Goal: Check status: Check status

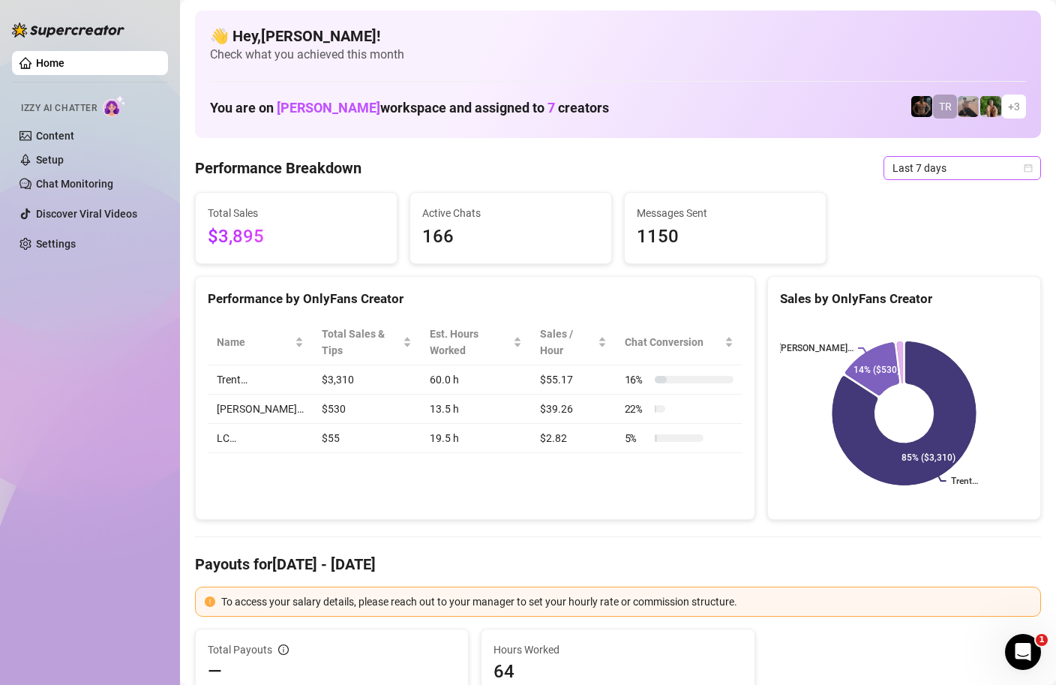
click at [1035, 166] on div "Last 7 days" at bounding box center [963, 168] width 158 height 24
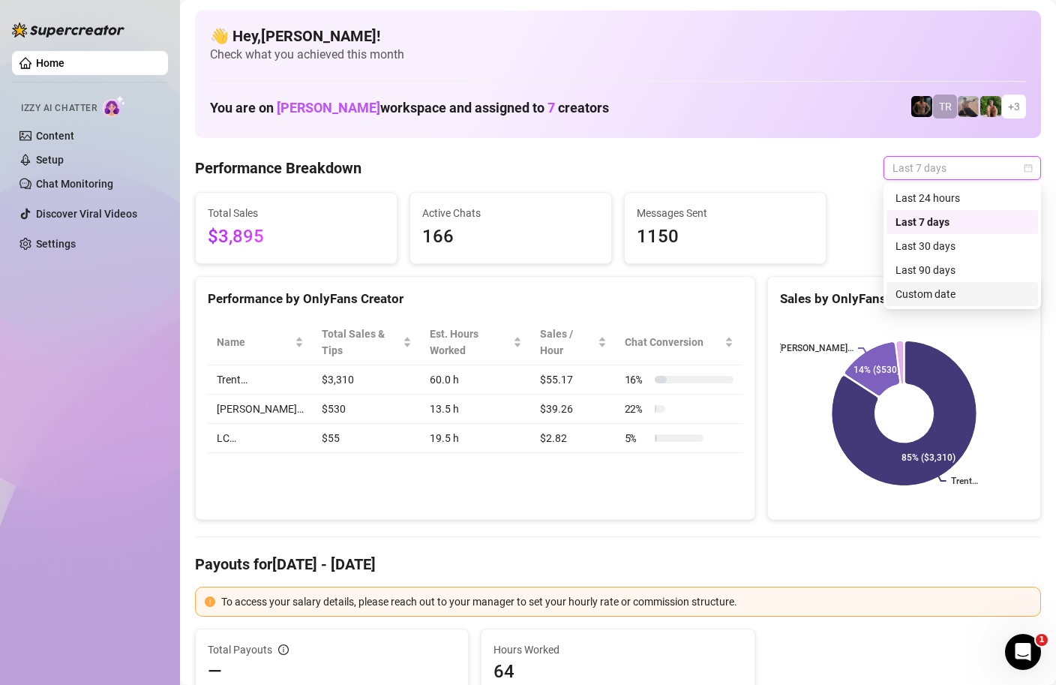
click at [909, 299] on div "Custom date" at bounding box center [963, 294] width 134 height 17
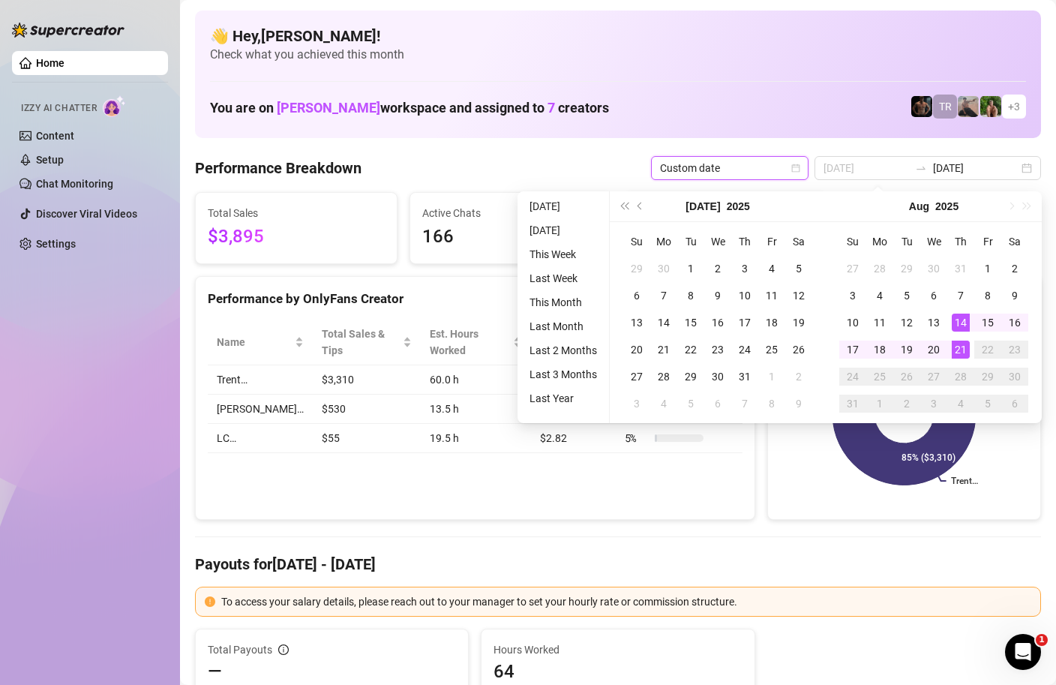
type input "[DATE]"
click at [956, 344] on div "21" at bounding box center [961, 350] width 18 height 18
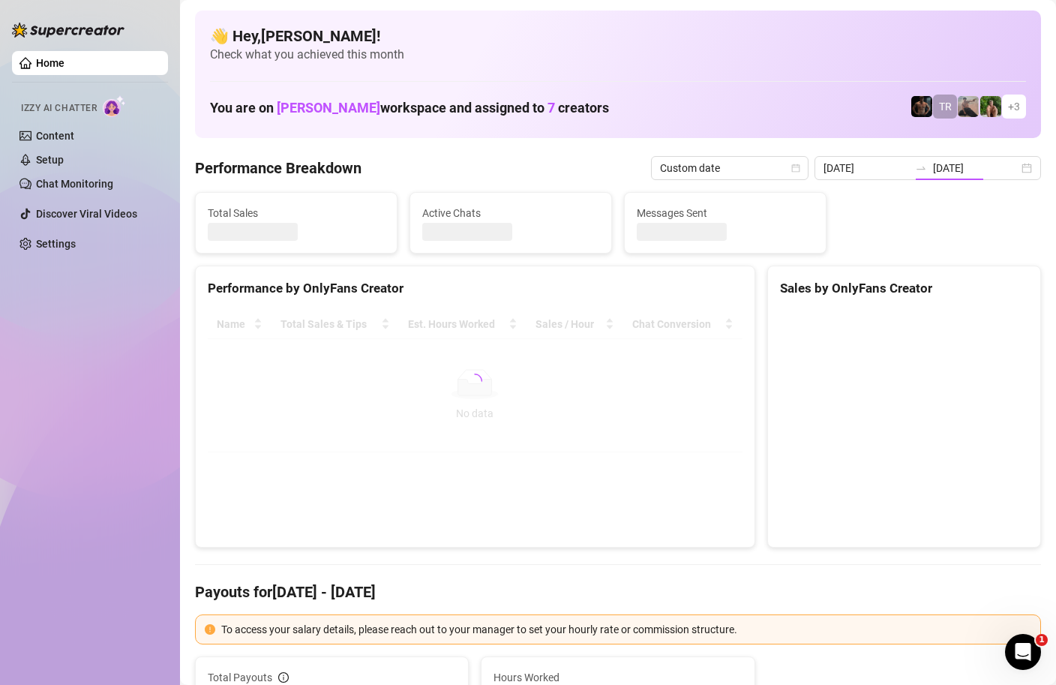
type input "[DATE]"
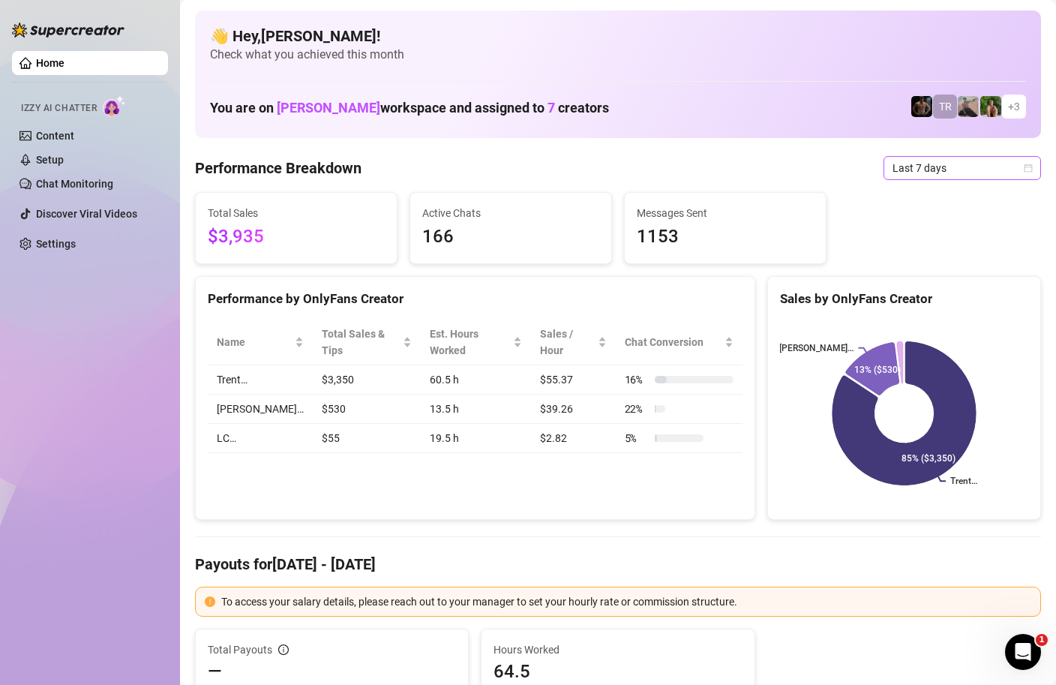
click at [1011, 177] on span "Last 7 days" at bounding box center [963, 168] width 140 height 23
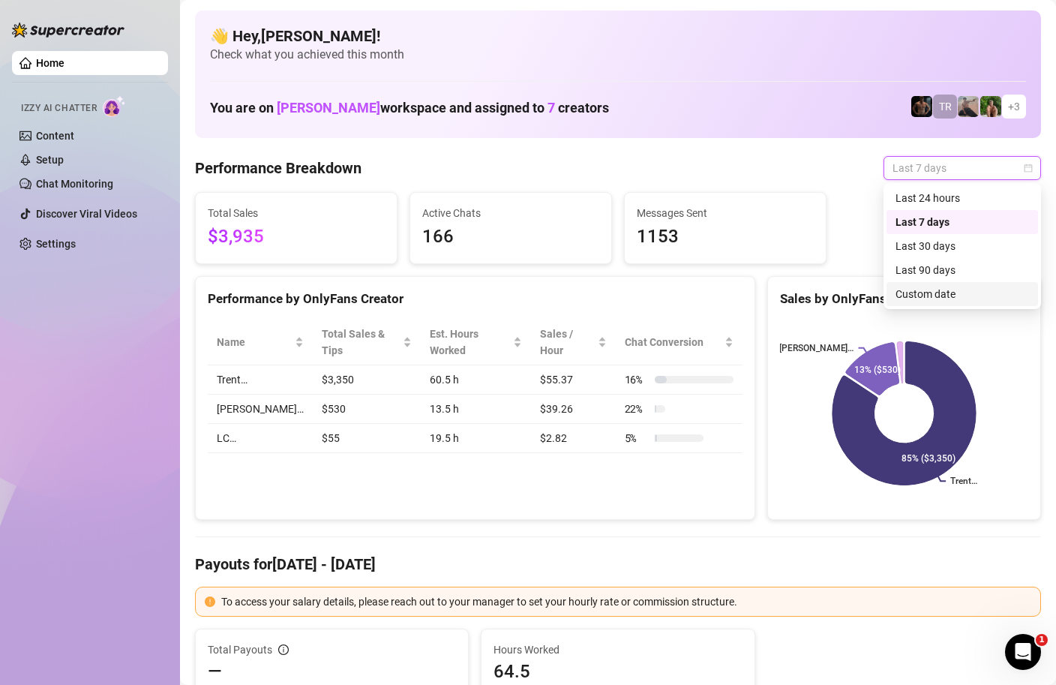
click at [947, 285] on div "Custom date" at bounding box center [963, 294] width 152 height 24
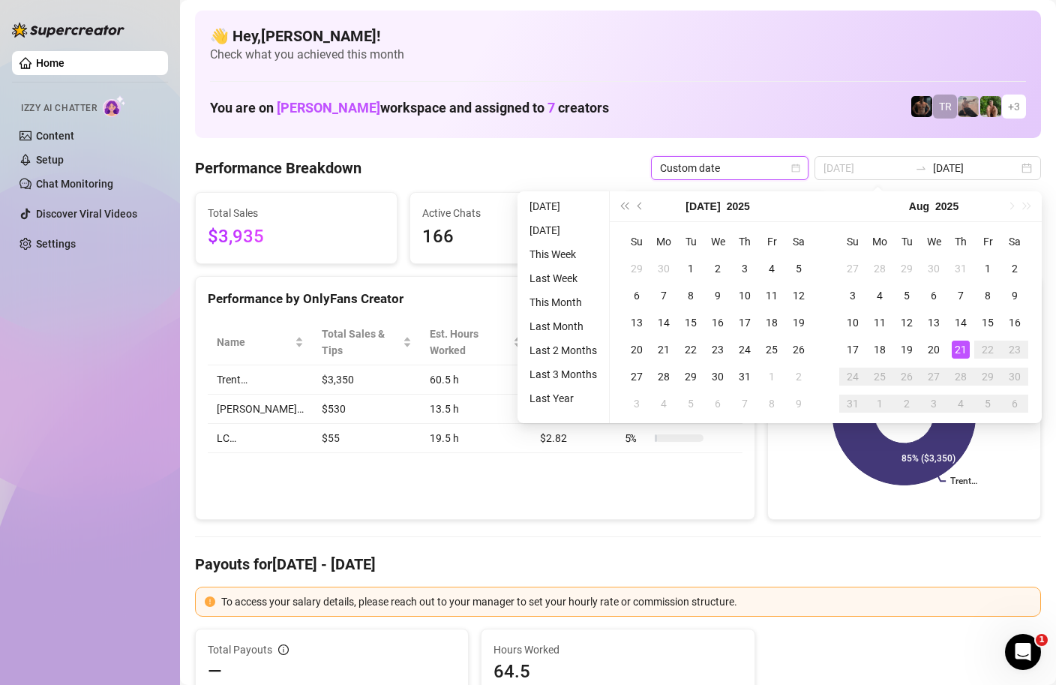
type input "[DATE]"
click at [960, 342] on div "21" at bounding box center [961, 350] width 18 height 18
type input "[DATE]"
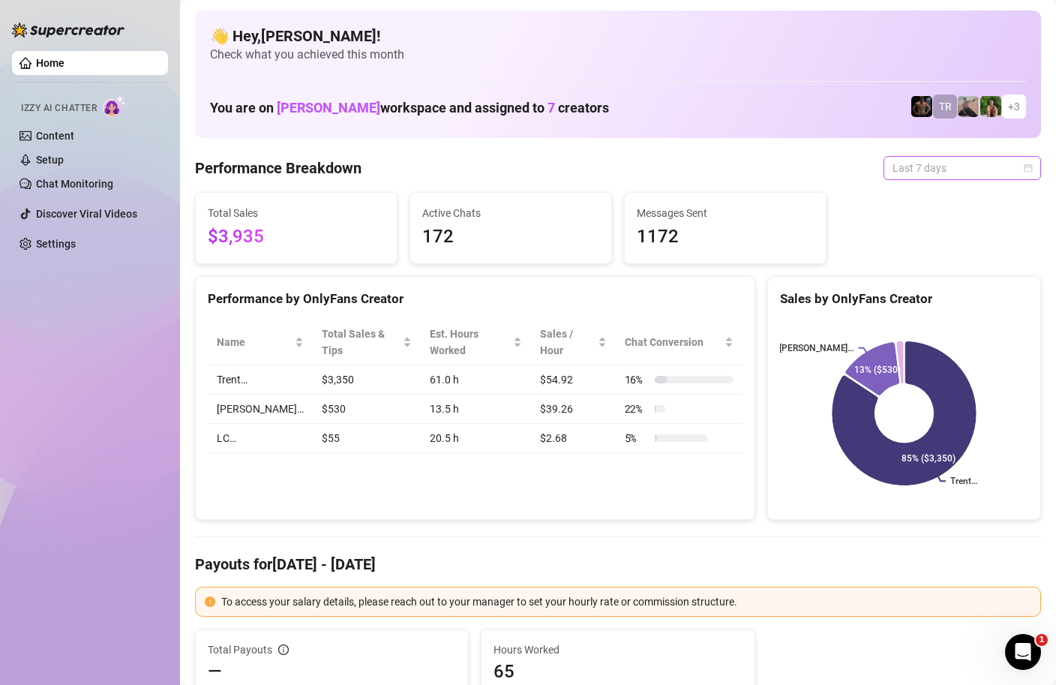
click at [1022, 174] on span "Last 7 days" at bounding box center [963, 168] width 140 height 23
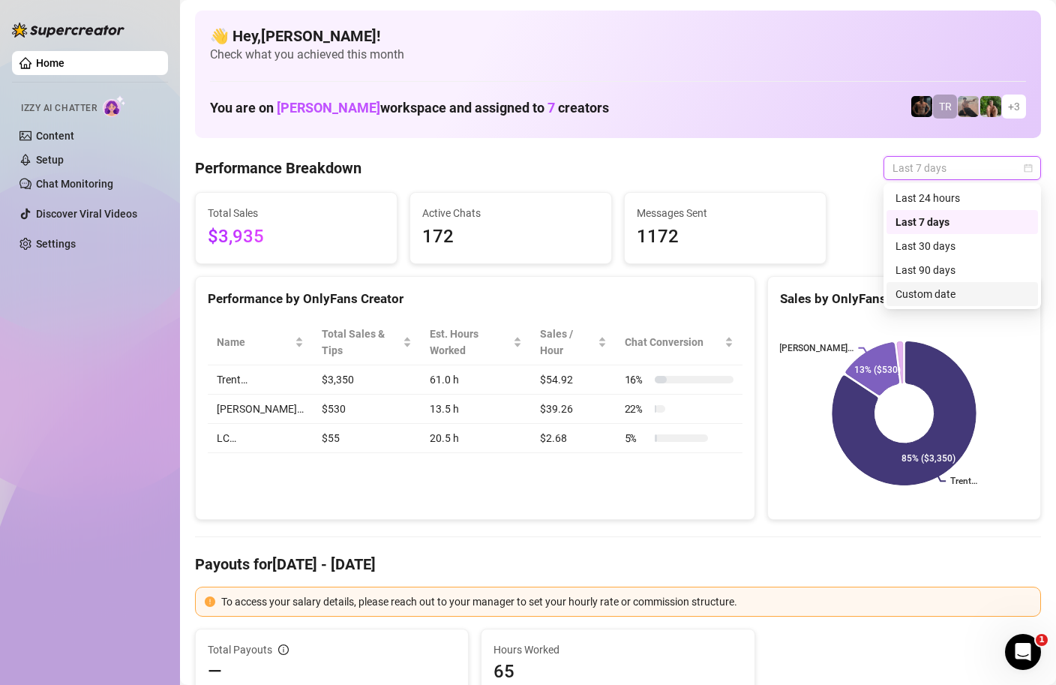
click at [945, 290] on div "Custom date" at bounding box center [963, 294] width 134 height 17
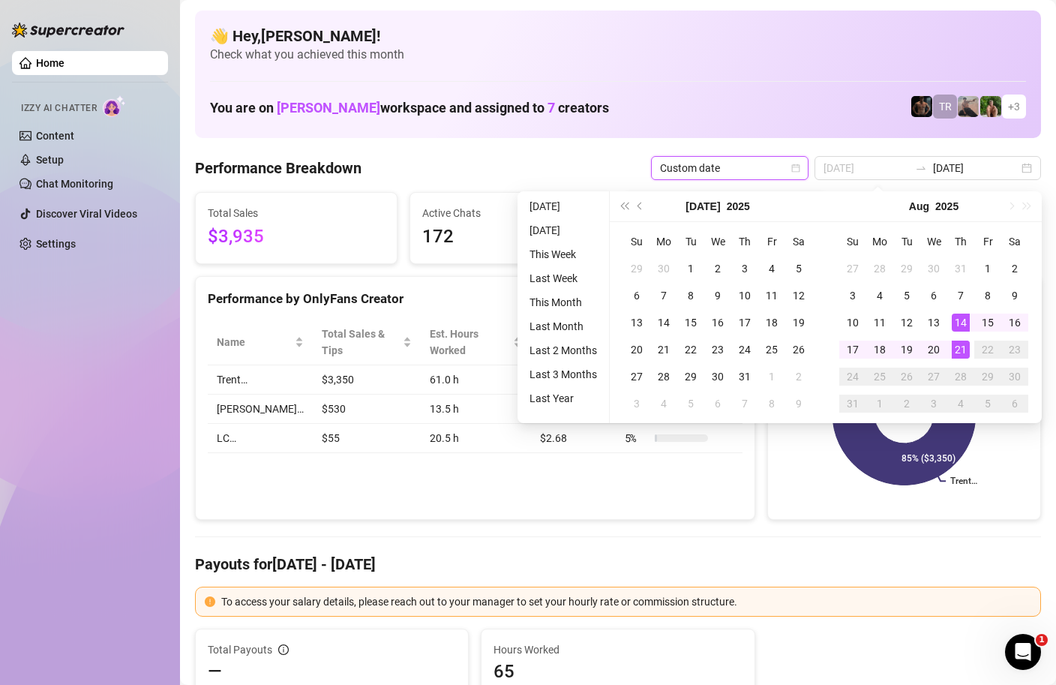
type input "[DATE]"
click at [962, 355] on div "21" at bounding box center [961, 350] width 18 height 18
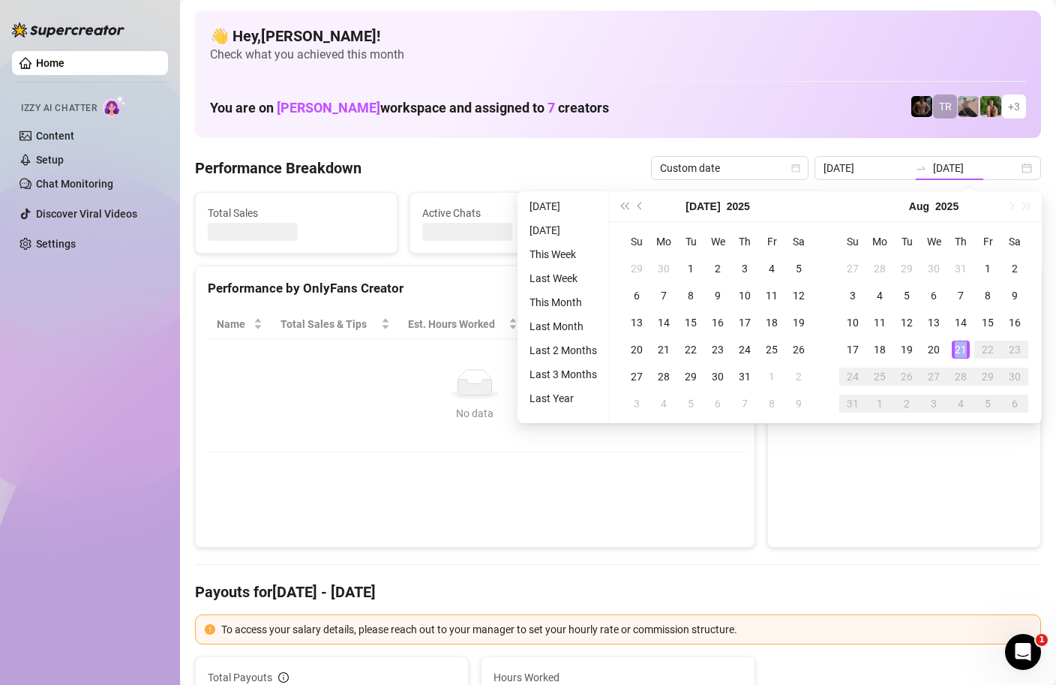
type input "[DATE]"
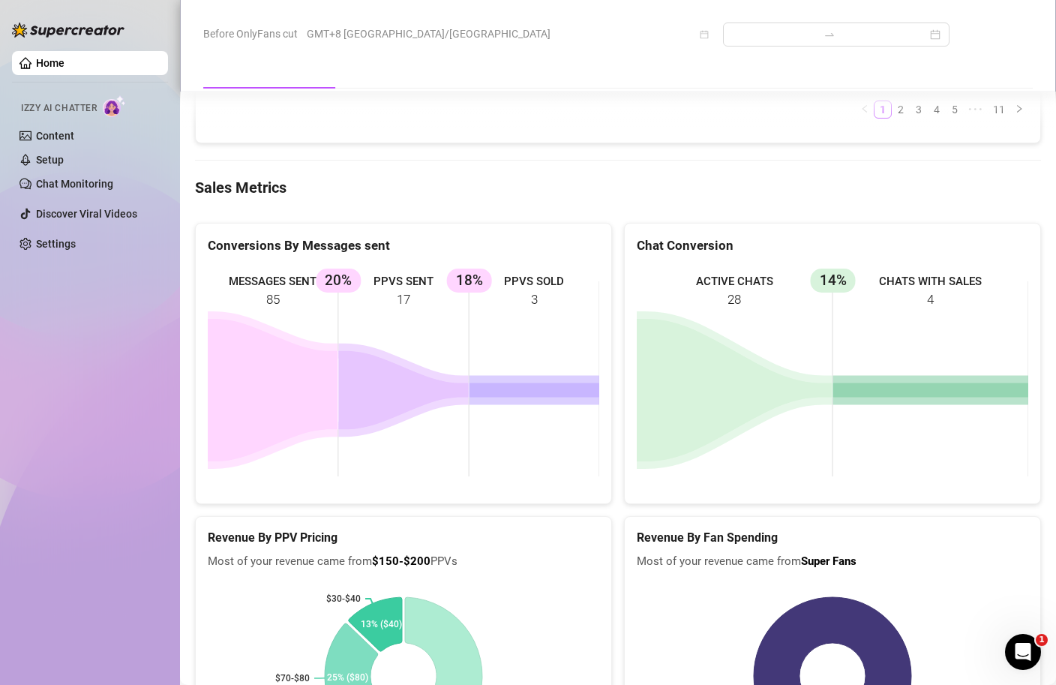
scroll to position [2295, 0]
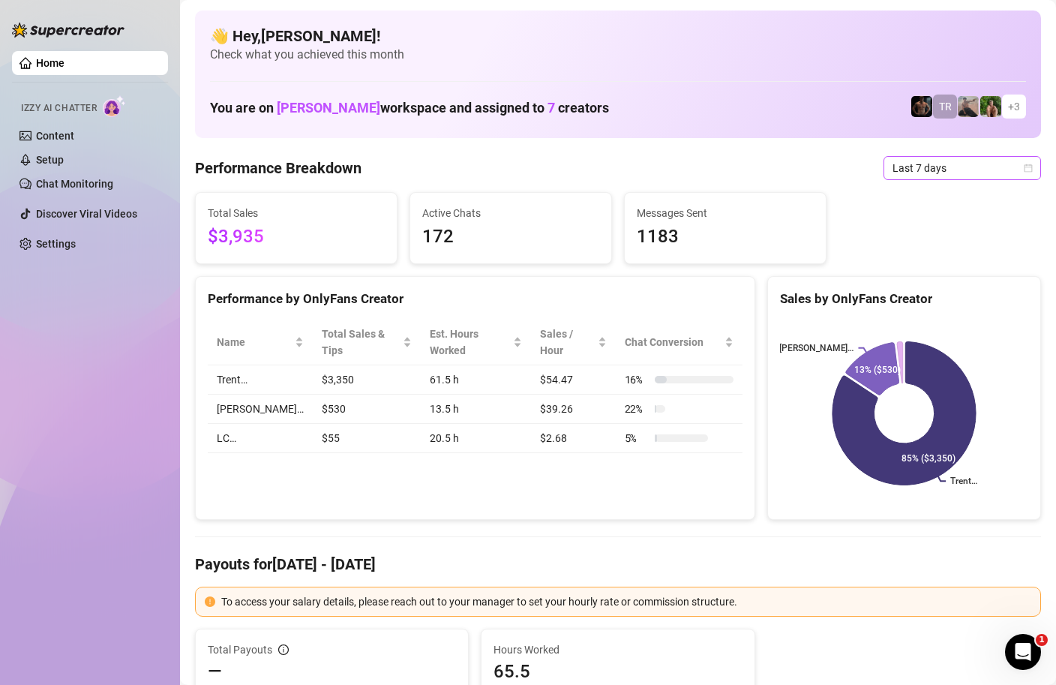
click at [998, 170] on span "Last 7 days" at bounding box center [963, 168] width 140 height 23
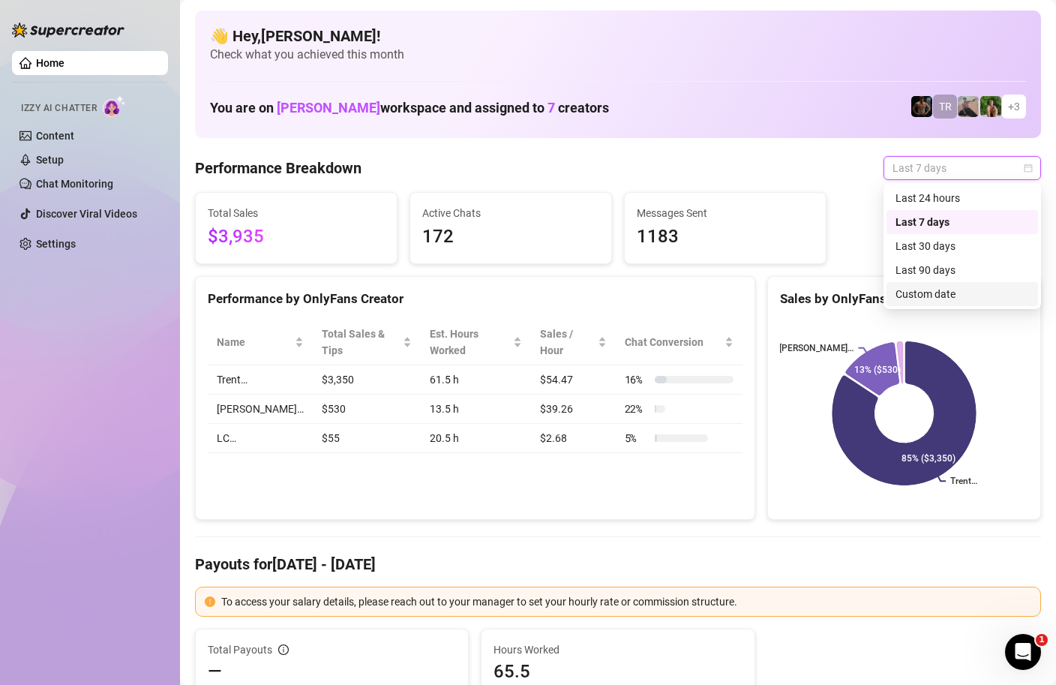
click at [925, 300] on div "Custom date" at bounding box center [963, 294] width 134 height 17
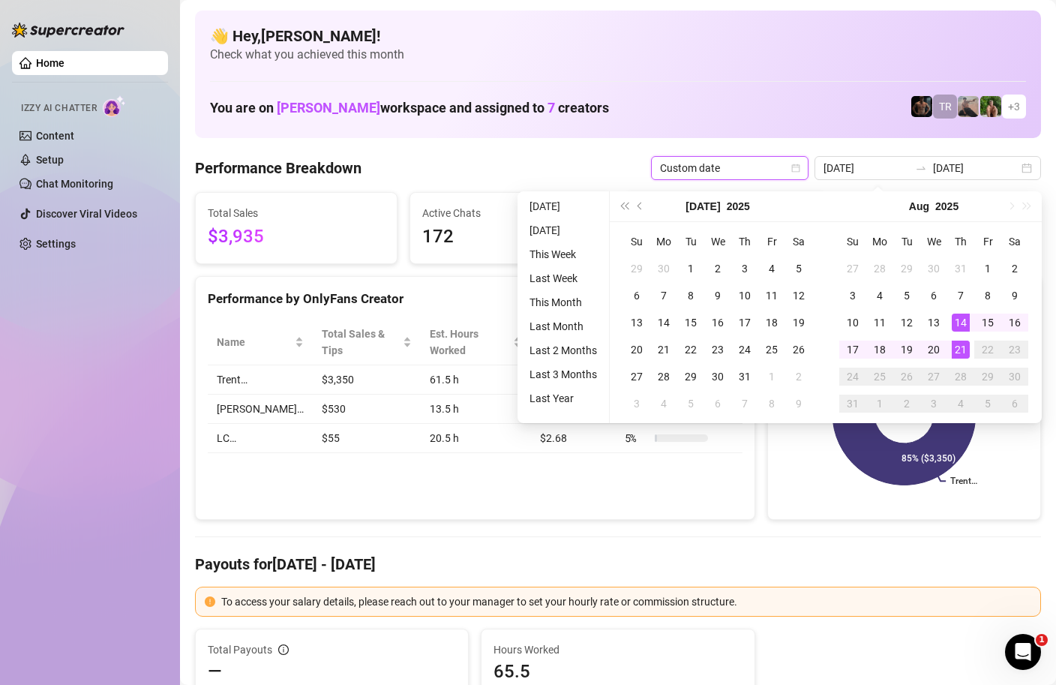
type input "[DATE]"
click at [966, 346] on div "21" at bounding box center [961, 350] width 18 height 18
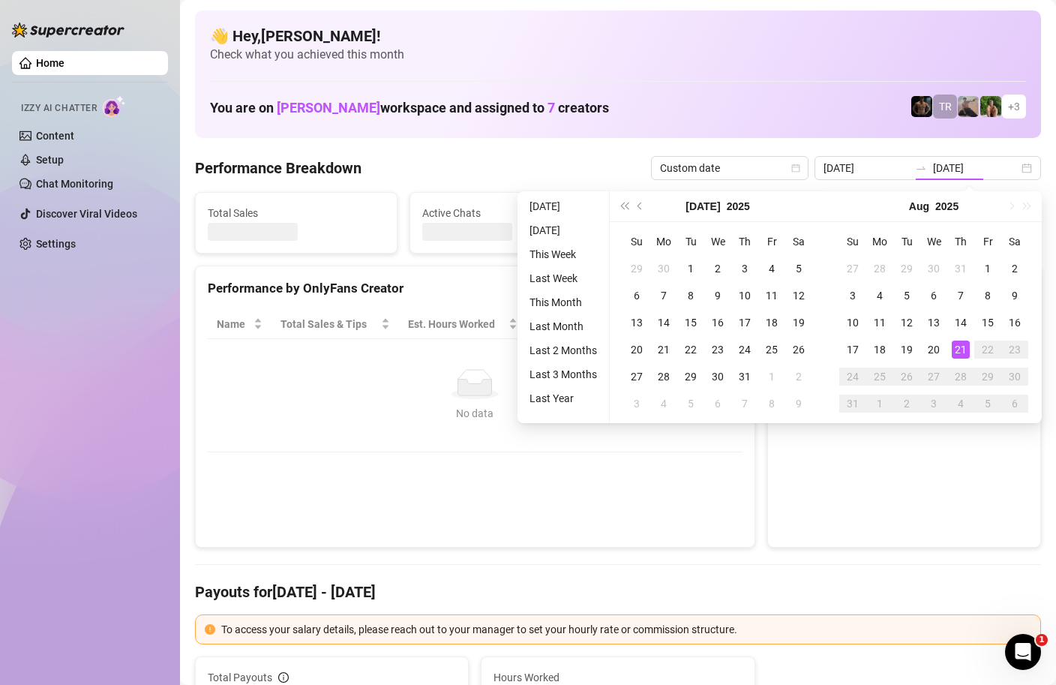
type input "[DATE]"
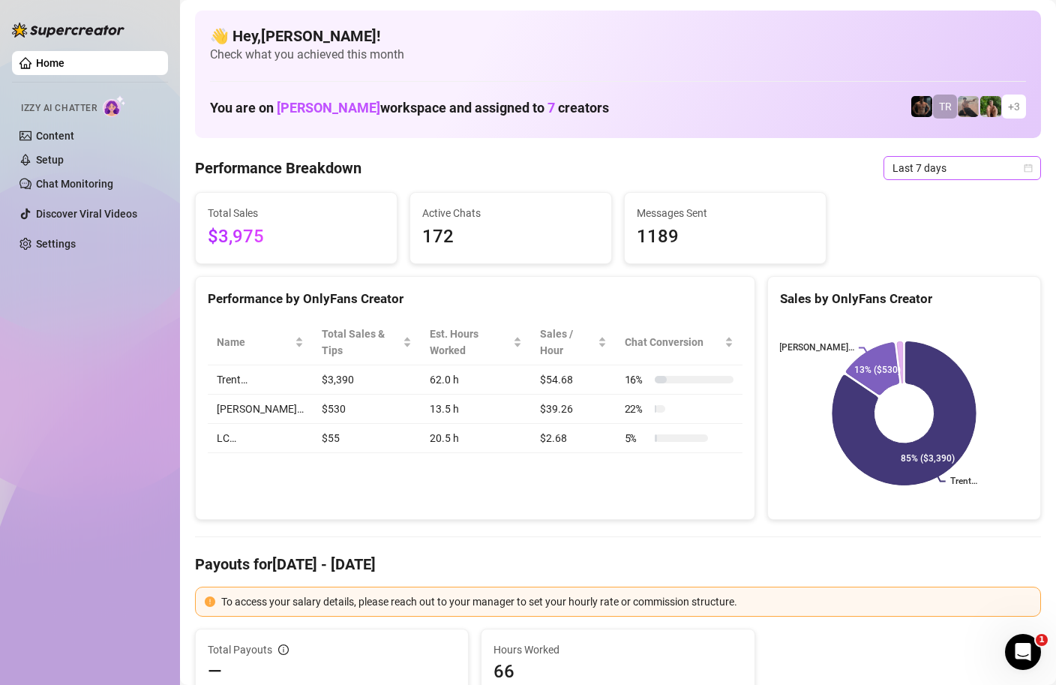
click at [1023, 164] on span "Last 7 days" at bounding box center [963, 168] width 140 height 23
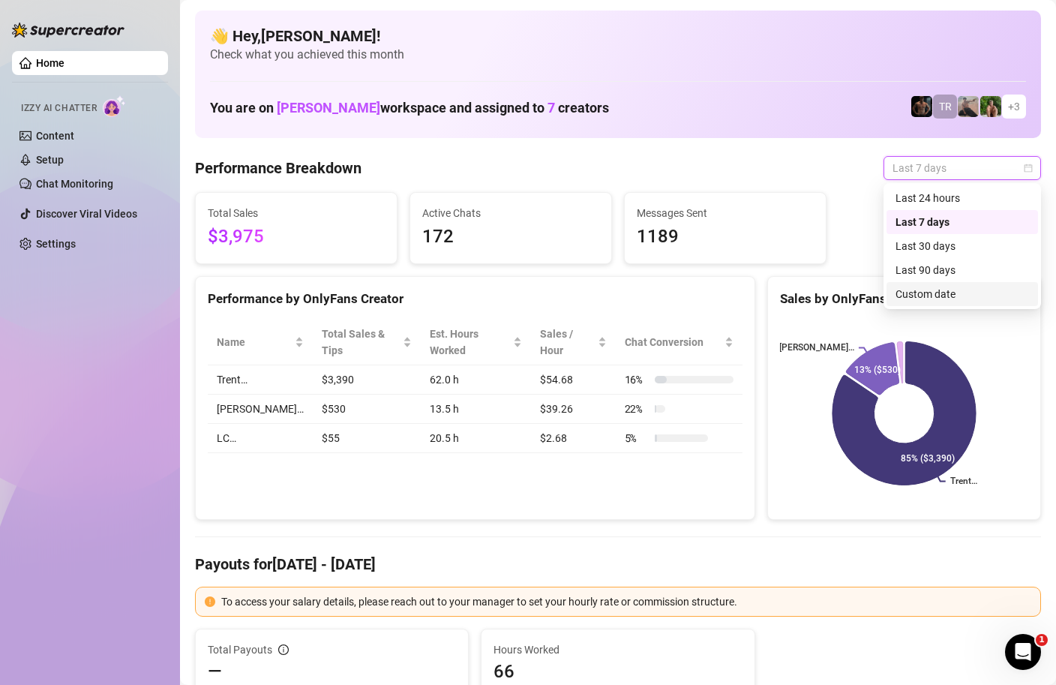
click at [906, 299] on div "Custom date" at bounding box center [963, 294] width 134 height 17
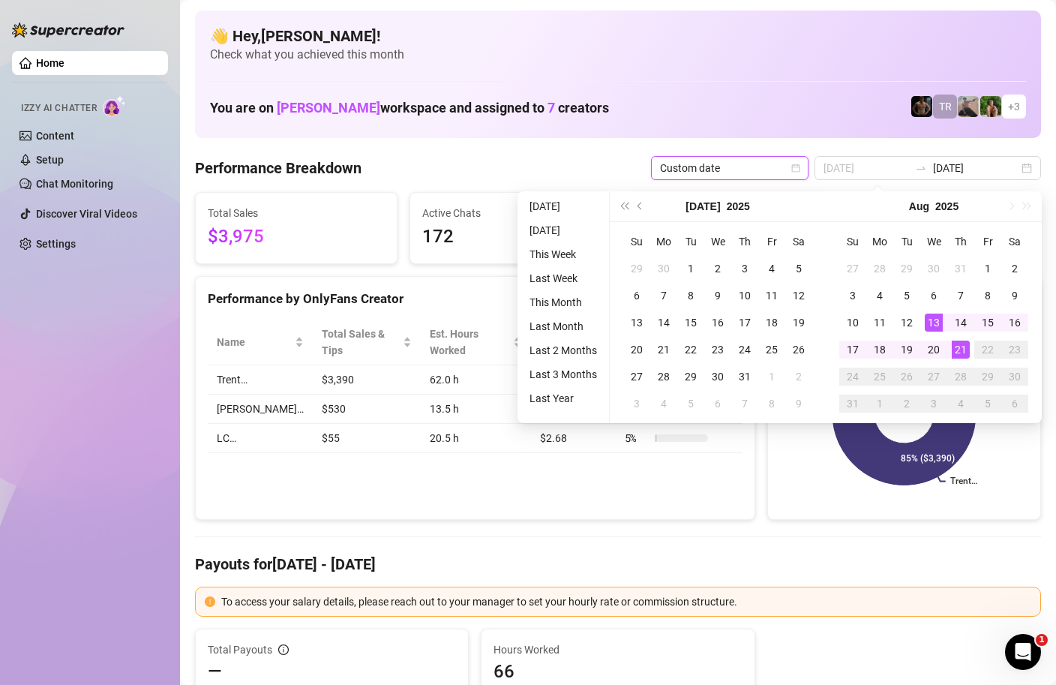
type input "[DATE]"
click at [959, 342] on div "21" at bounding box center [961, 350] width 18 height 18
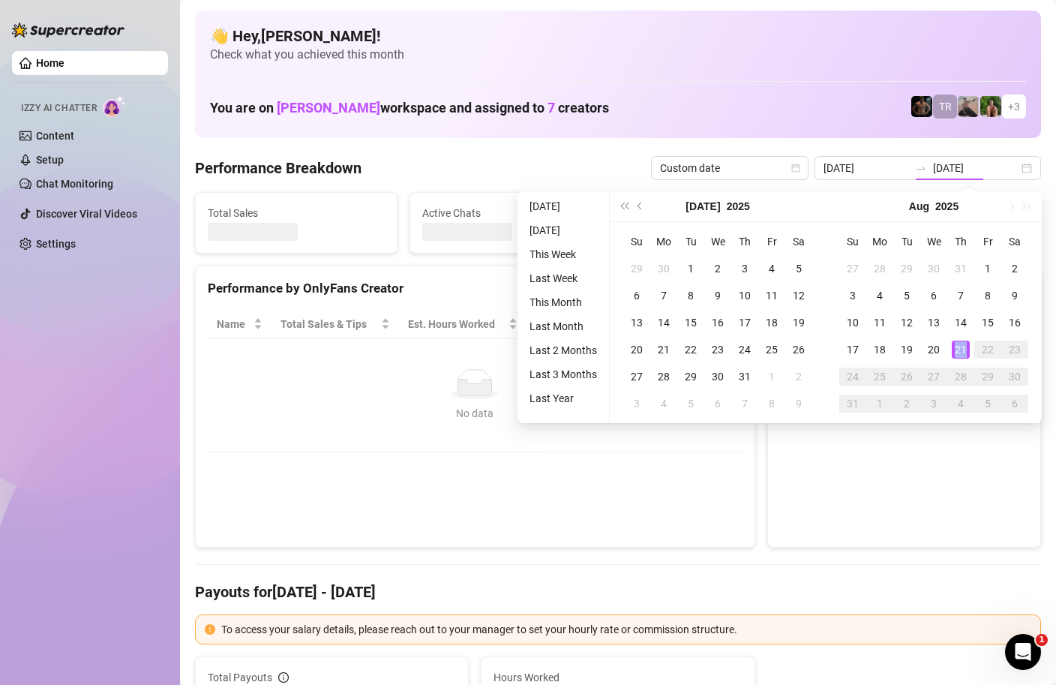
type input "[DATE]"
